Goal: Navigation & Orientation: Find specific page/section

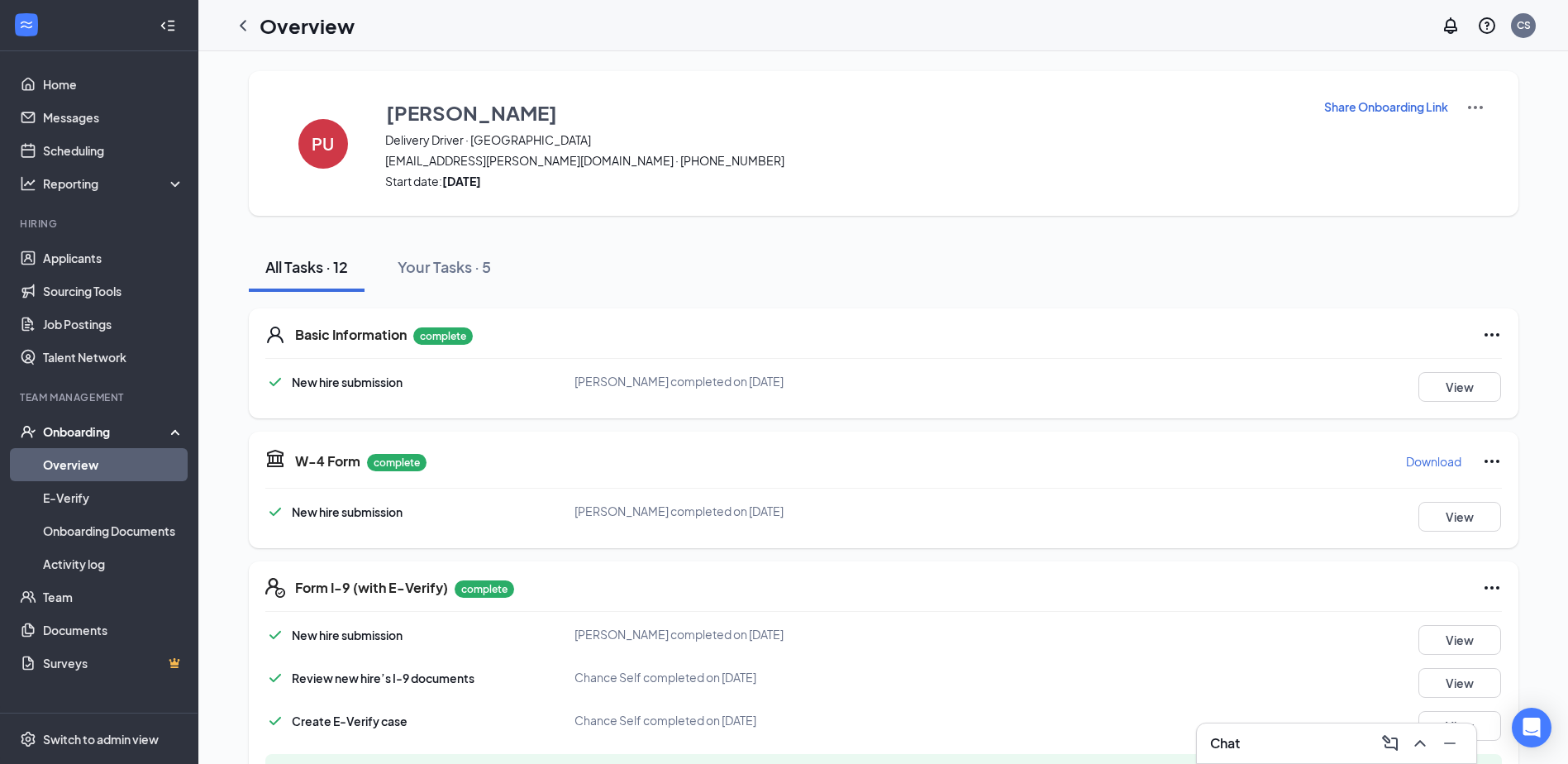
click at [241, 21] on icon "ChevronLeft" at bounding box center [243, 25] width 20 height 20
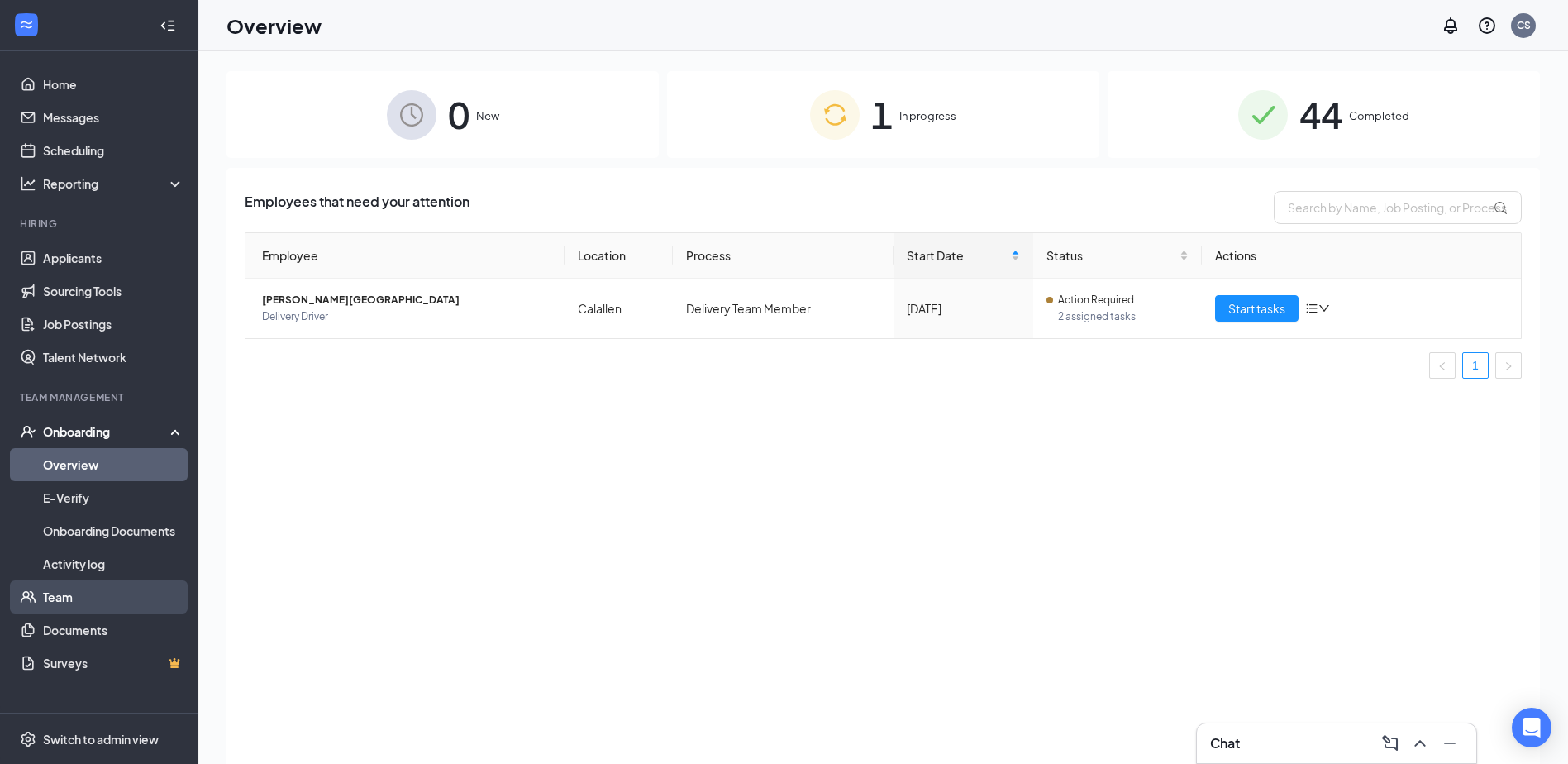
click at [72, 598] on link "Team" at bounding box center [113, 597] width 142 height 33
click at [105, 464] on link "Overview" at bounding box center [113, 464] width 142 height 33
